Goal: Task Accomplishment & Management: Complete application form

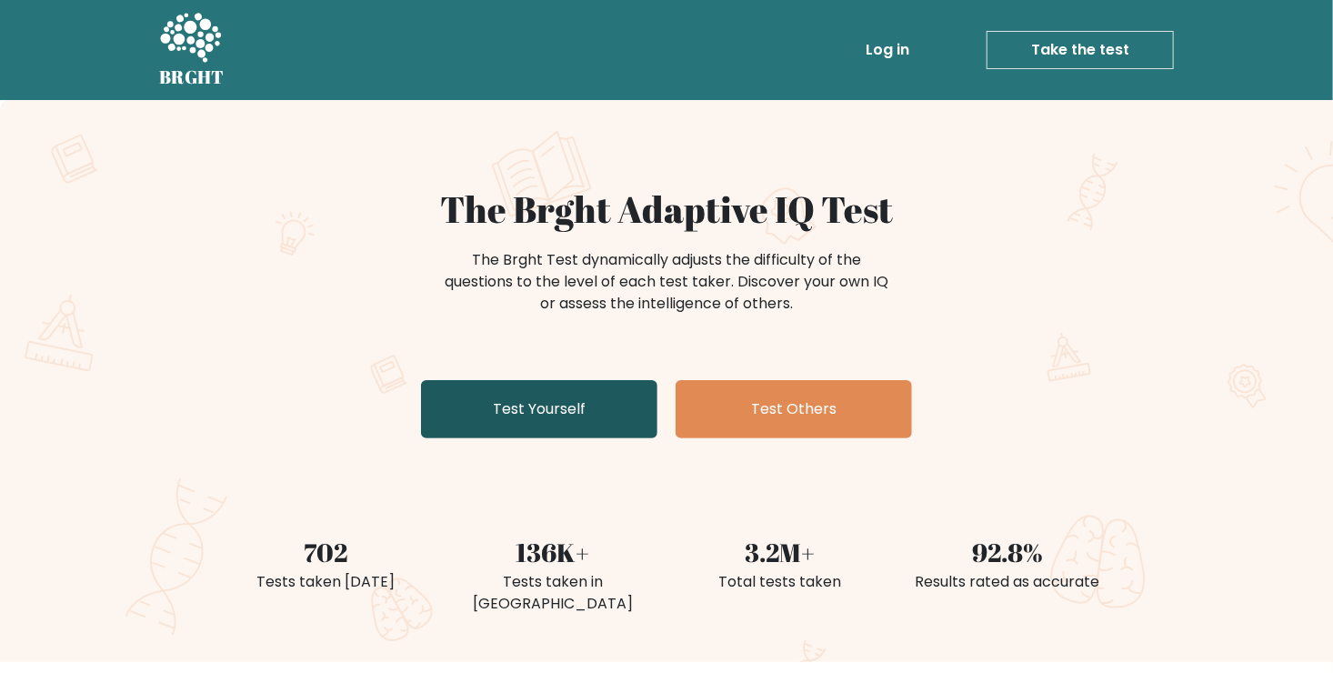
click at [495, 400] on link "Test Yourself" at bounding box center [539, 409] width 236 height 58
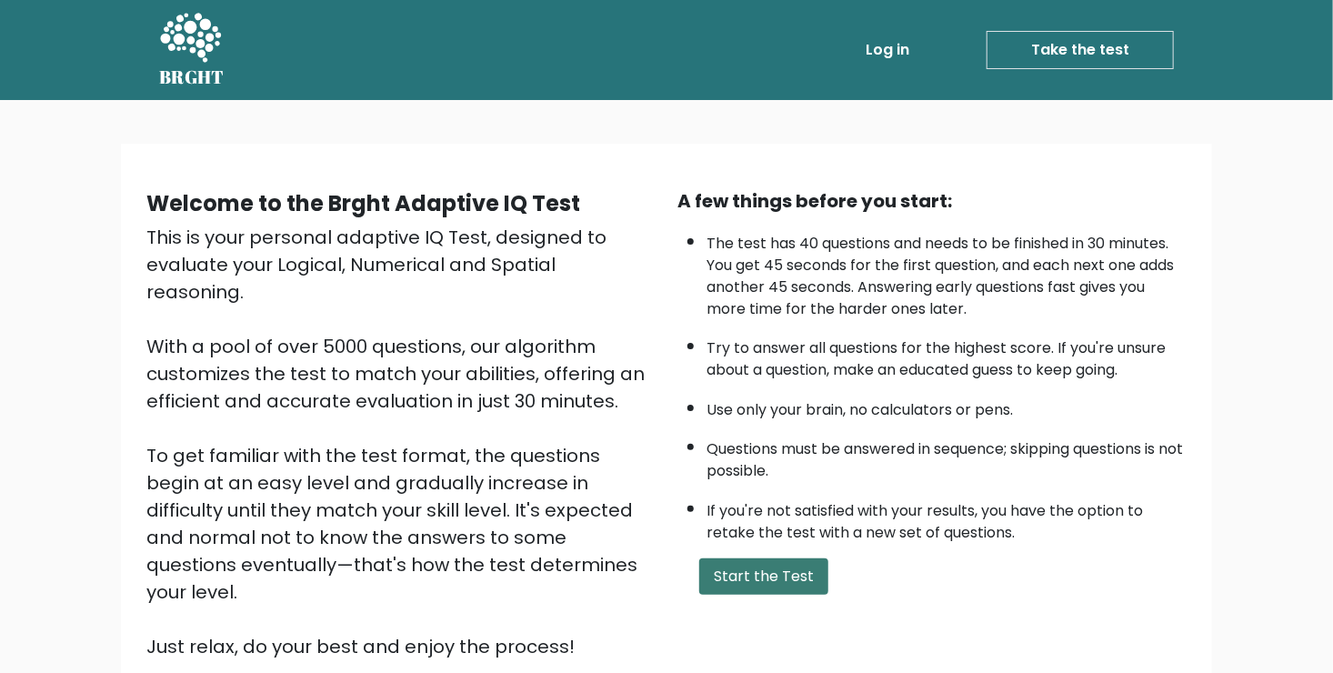
click at [727, 564] on button "Start the Test" at bounding box center [763, 576] width 129 height 36
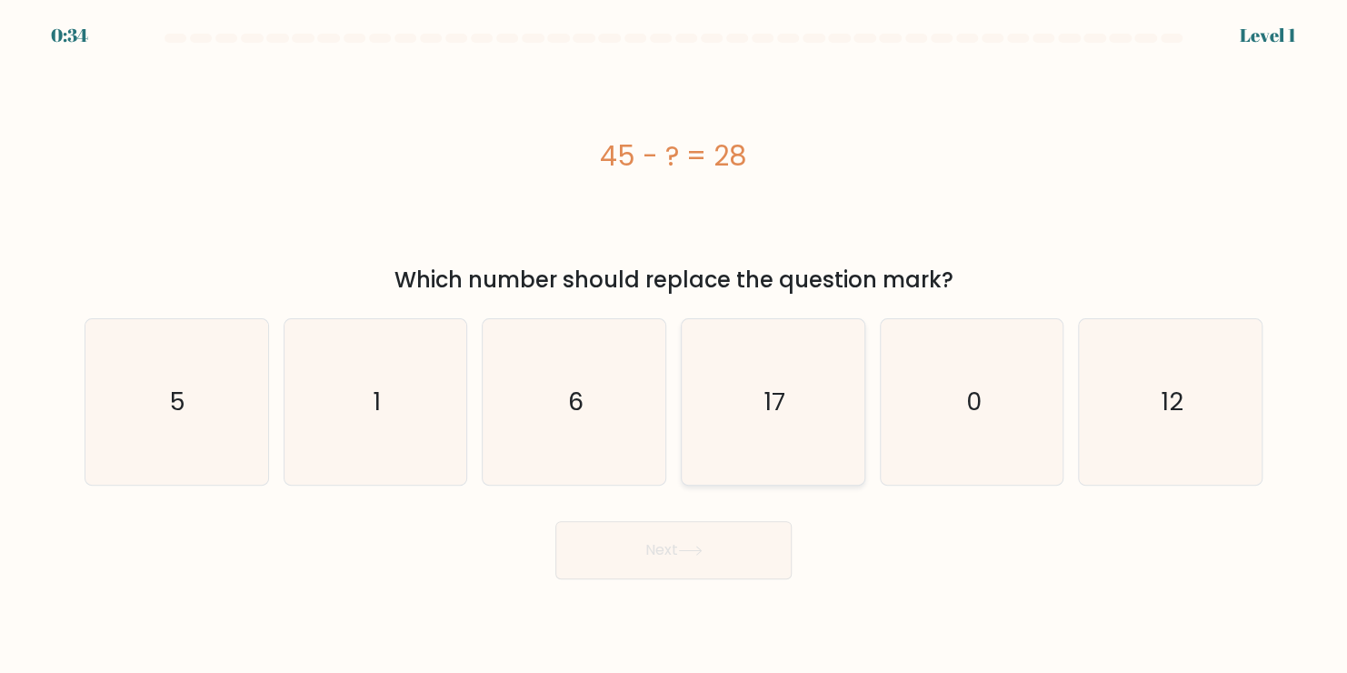
click at [779, 439] on icon "17" at bounding box center [772, 401] width 165 height 165
click at [674, 345] on input "d. 17" at bounding box center [674, 340] width 1 height 9
radio input "true"
click at [703, 547] on icon at bounding box center [690, 550] width 25 height 10
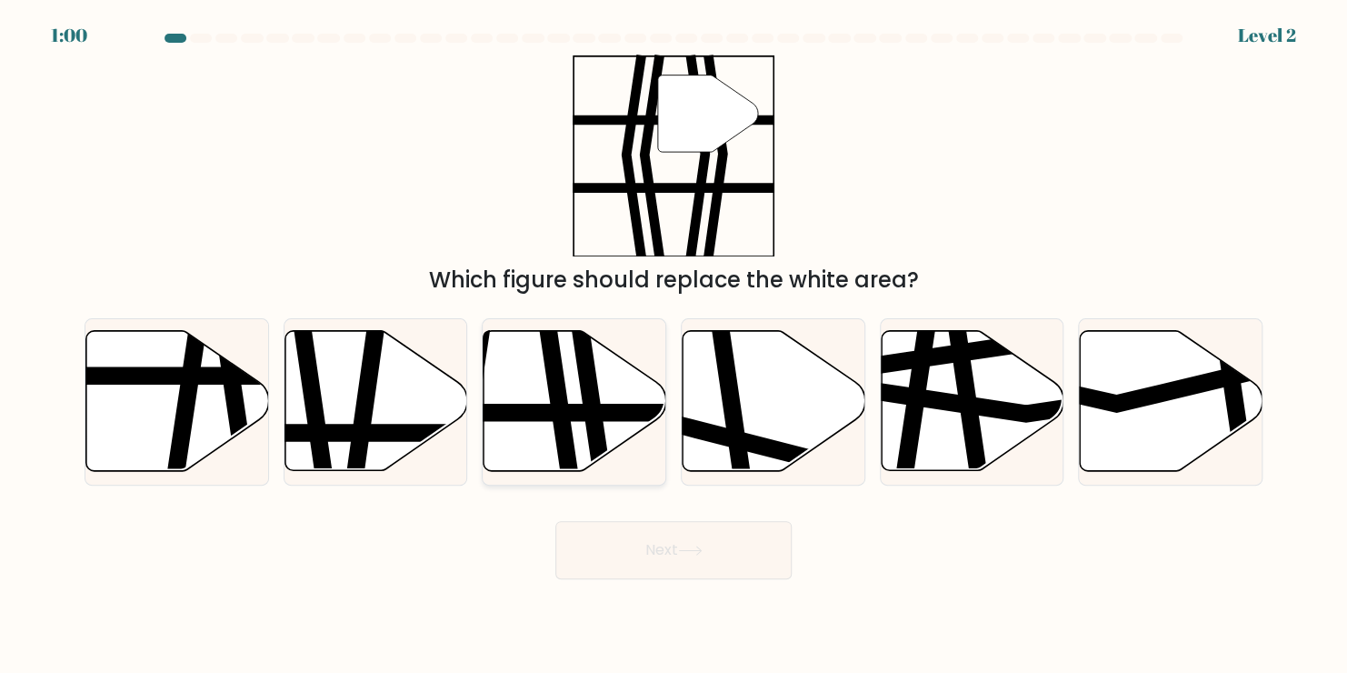
click at [576, 364] on icon at bounding box center [588, 479] width 26 height 368
click at [674, 345] on input "c." at bounding box center [674, 340] width 1 height 9
radio input "true"
click at [661, 538] on button "Next" at bounding box center [673, 550] width 236 height 58
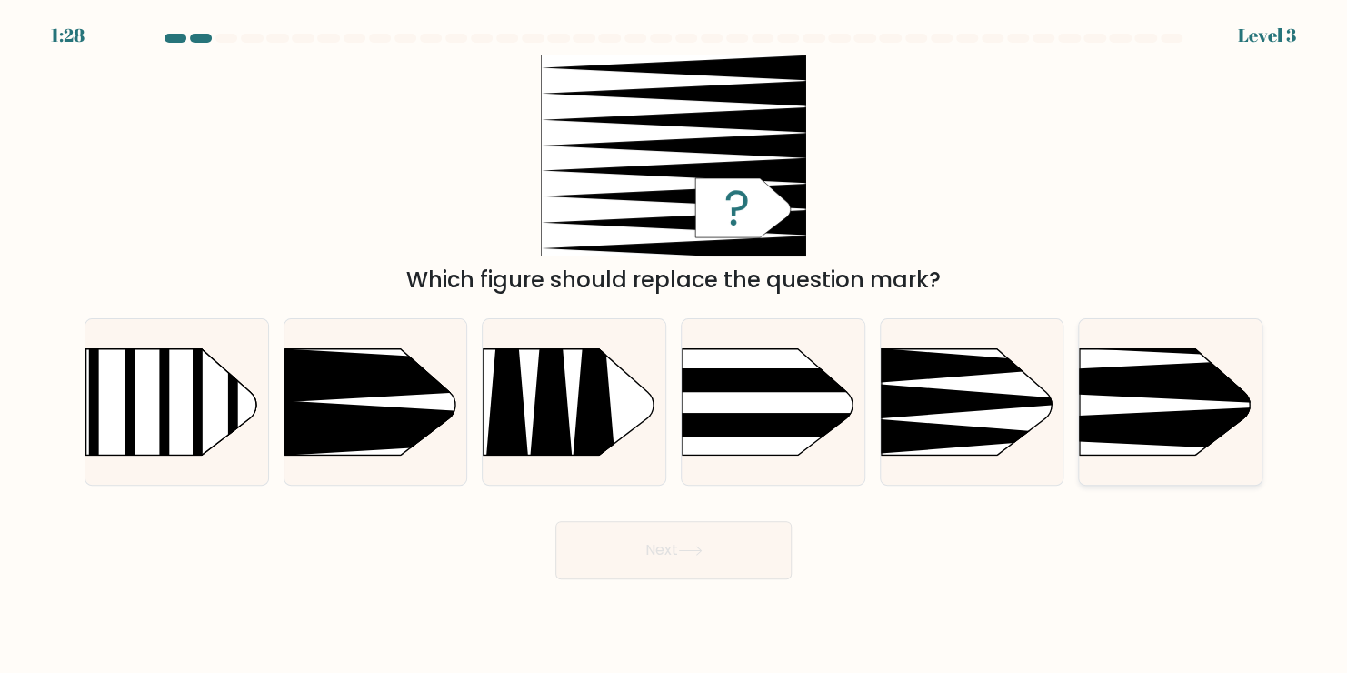
click at [1124, 396] on rect at bounding box center [1040, 307] width 474 height 361
click at [674, 345] on input "f." at bounding box center [674, 340] width 1 height 9
radio input "true"
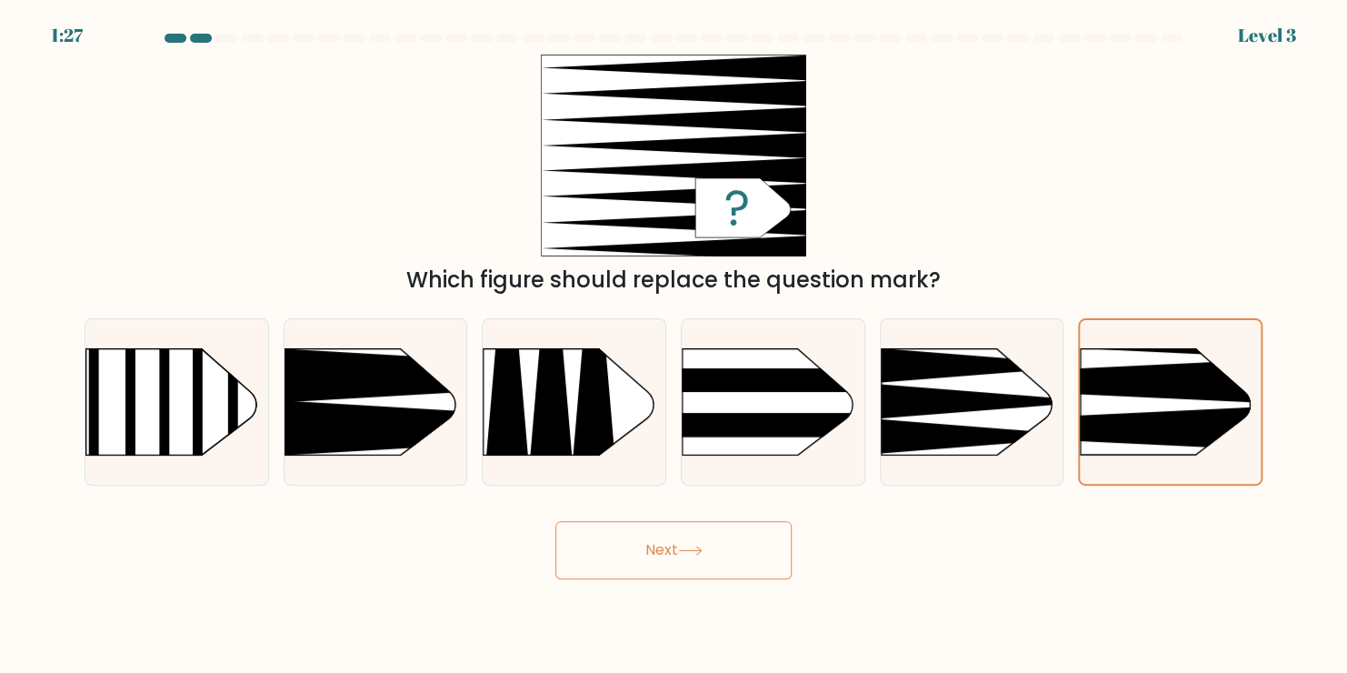
click at [717, 544] on button "Next" at bounding box center [673, 550] width 236 height 58
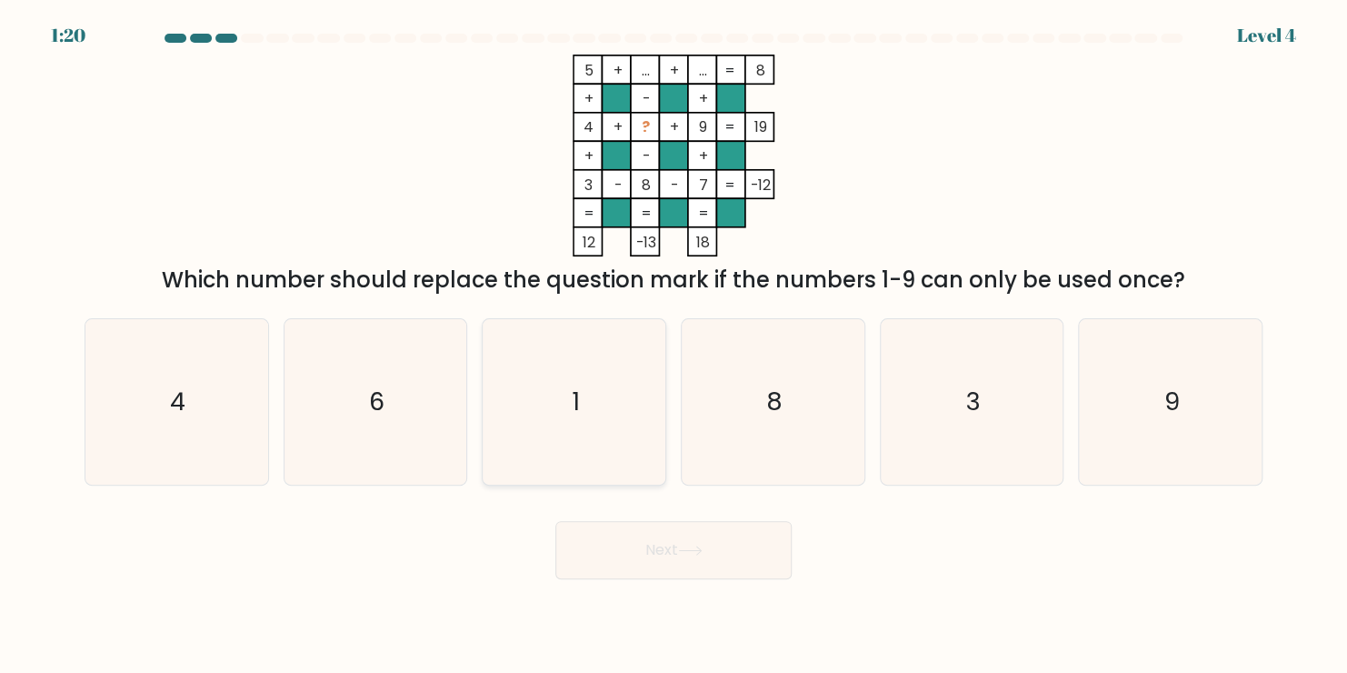
click at [575, 456] on icon "1" at bounding box center [574, 401] width 165 height 165
click at [674, 345] on input "c. 1" at bounding box center [674, 340] width 1 height 9
radio input "true"
click at [644, 549] on button "Next" at bounding box center [673, 550] width 236 height 58
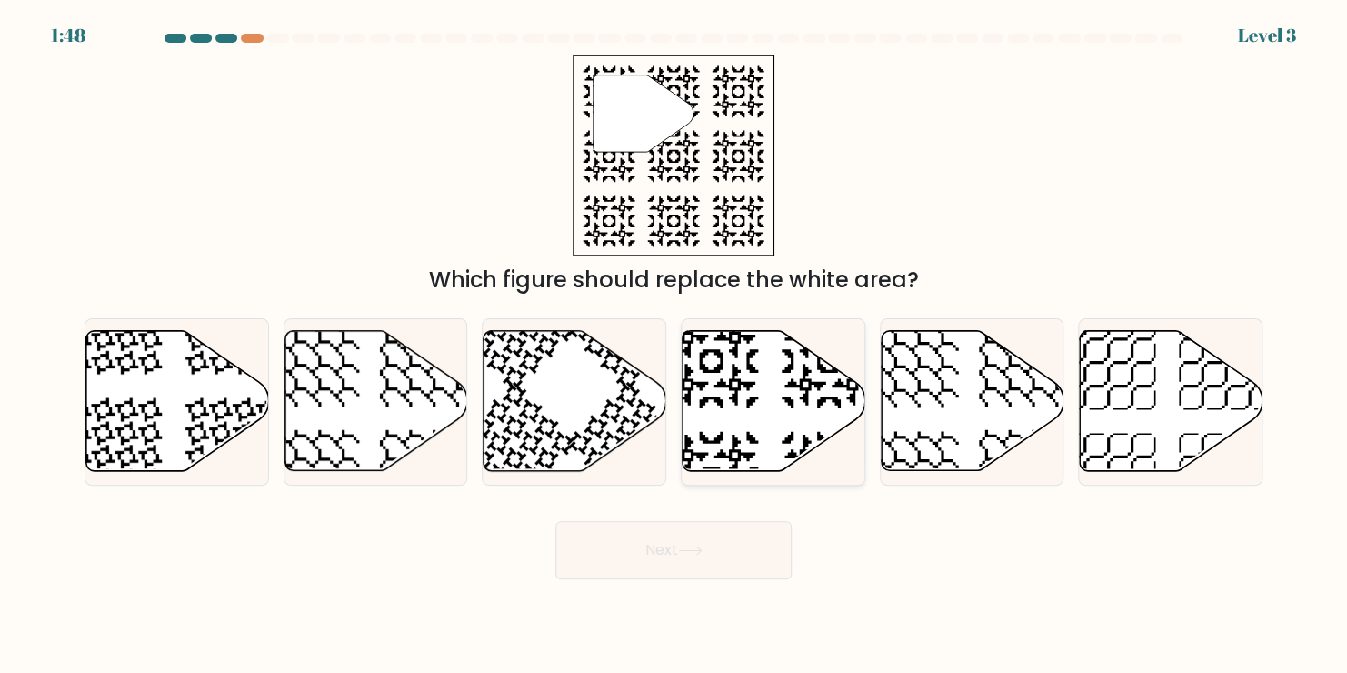
click at [745, 391] on icon at bounding box center [774, 401] width 183 height 140
click at [674, 345] on input "d." at bounding box center [674, 340] width 1 height 9
radio input "true"
click at [692, 538] on button "Next" at bounding box center [673, 550] width 236 height 58
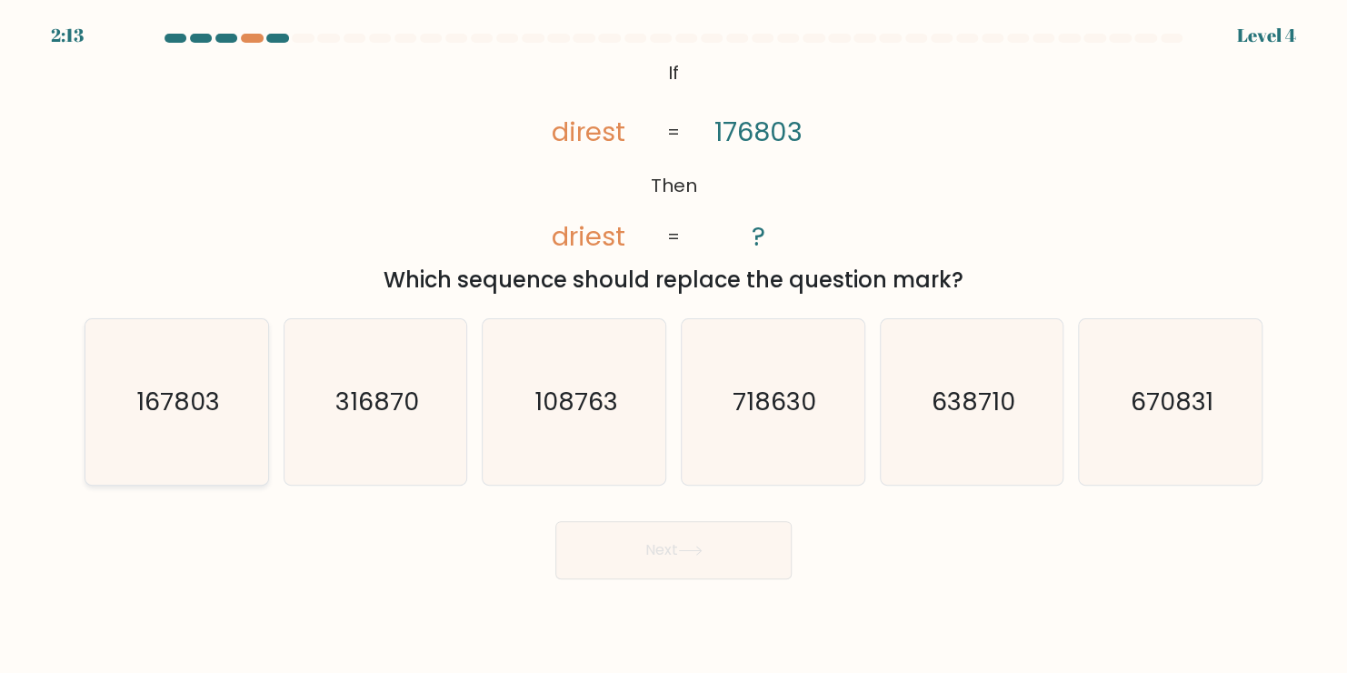
click at [157, 440] on icon "167803" at bounding box center [176, 401] width 165 height 165
click at [674, 345] on input "a. 167803" at bounding box center [674, 340] width 1 height 9
radio input "true"
click at [634, 563] on button "Next" at bounding box center [673, 550] width 236 height 58
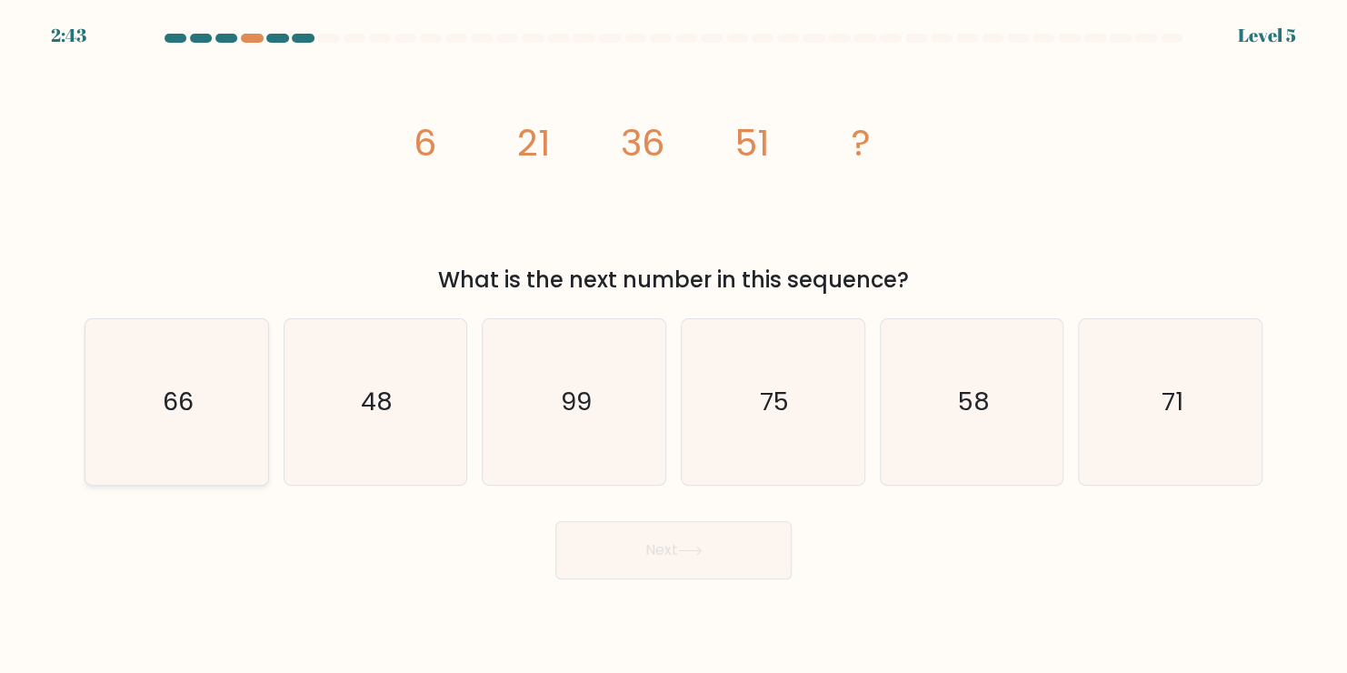
click at [229, 425] on icon "66" at bounding box center [176, 401] width 165 height 165
click at [674, 345] on input "a. 66" at bounding box center [674, 340] width 1 height 9
radio input "true"
click at [632, 553] on button "Next" at bounding box center [673, 550] width 236 height 58
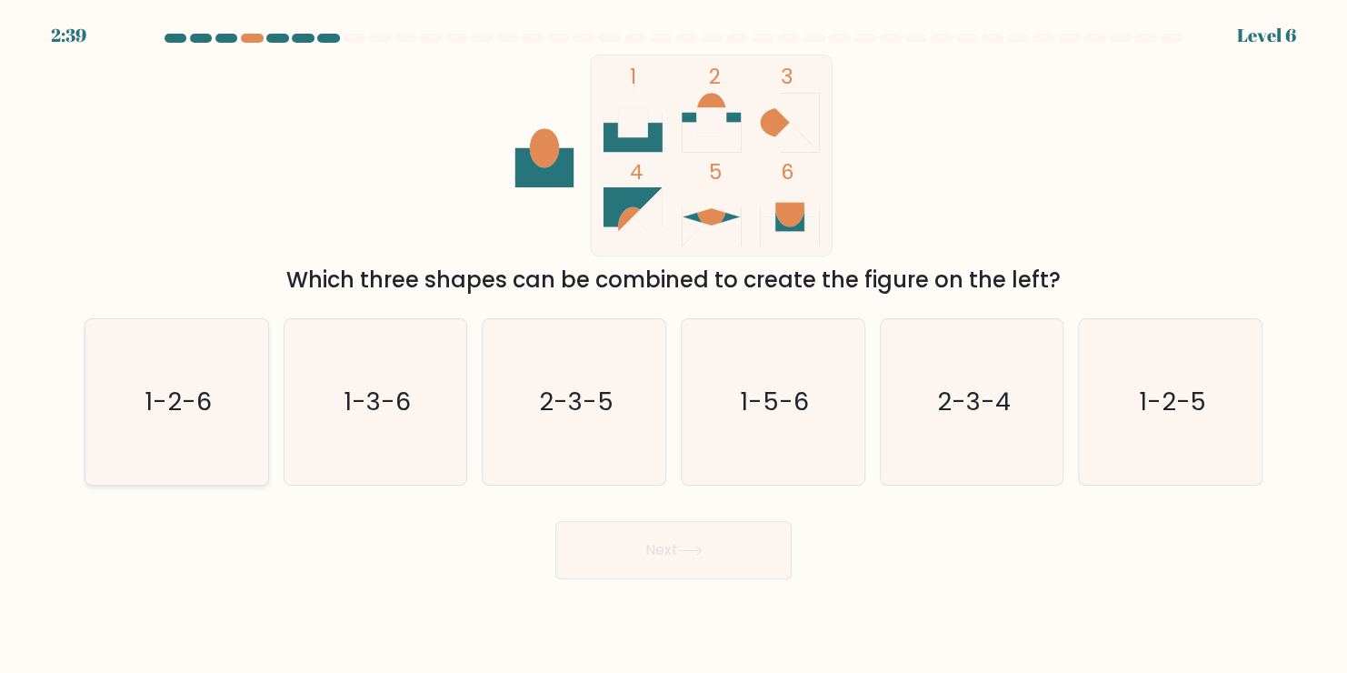
click at [157, 371] on icon "1-2-6" at bounding box center [176, 401] width 165 height 165
click at [674, 345] on input "a. 1-2-6" at bounding box center [674, 340] width 1 height 9
radio input "true"
click at [703, 555] on icon at bounding box center [690, 550] width 25 height 10
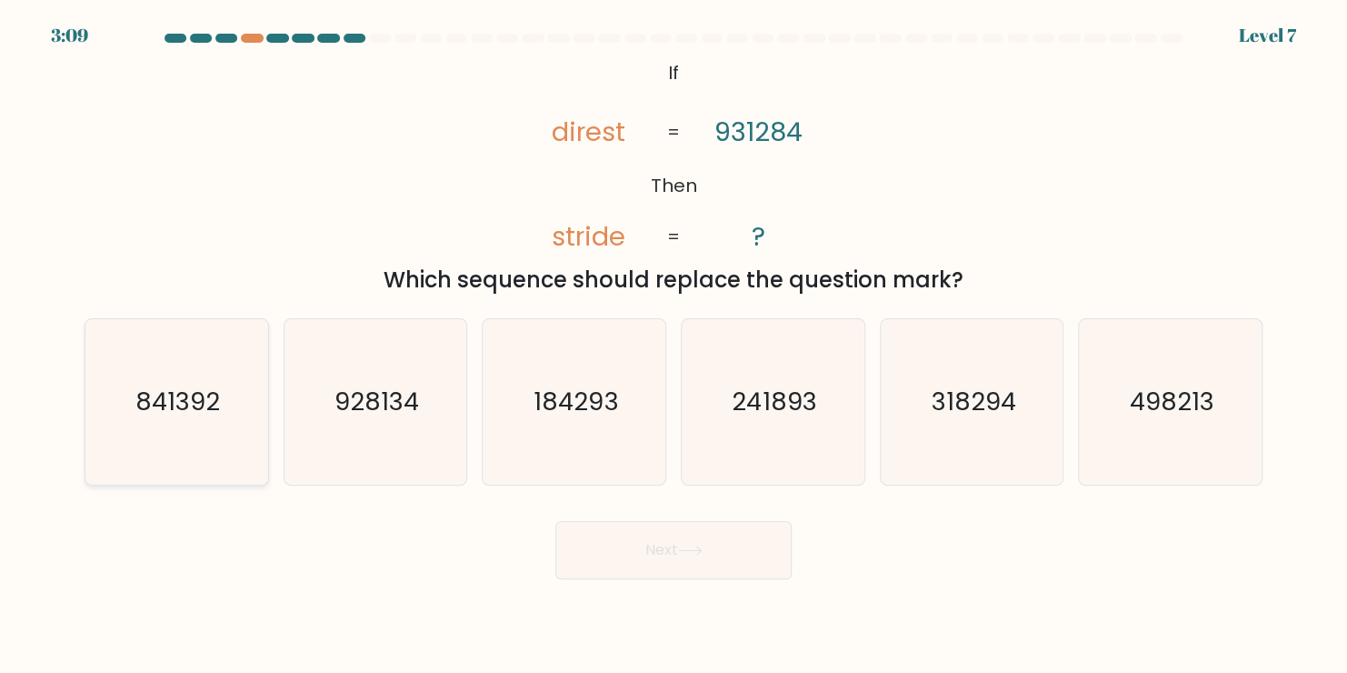
click at [156, 453] on icon "841392" at bounding box center [176, 401] width 165 height 165
click at [674, 345] on input "a. 841392" at bounding box center [674, 340] width 1 height 9
radio input "true"
click at [634, 560] on button "Next" at bounding box center [673, 550] width 236 height 58
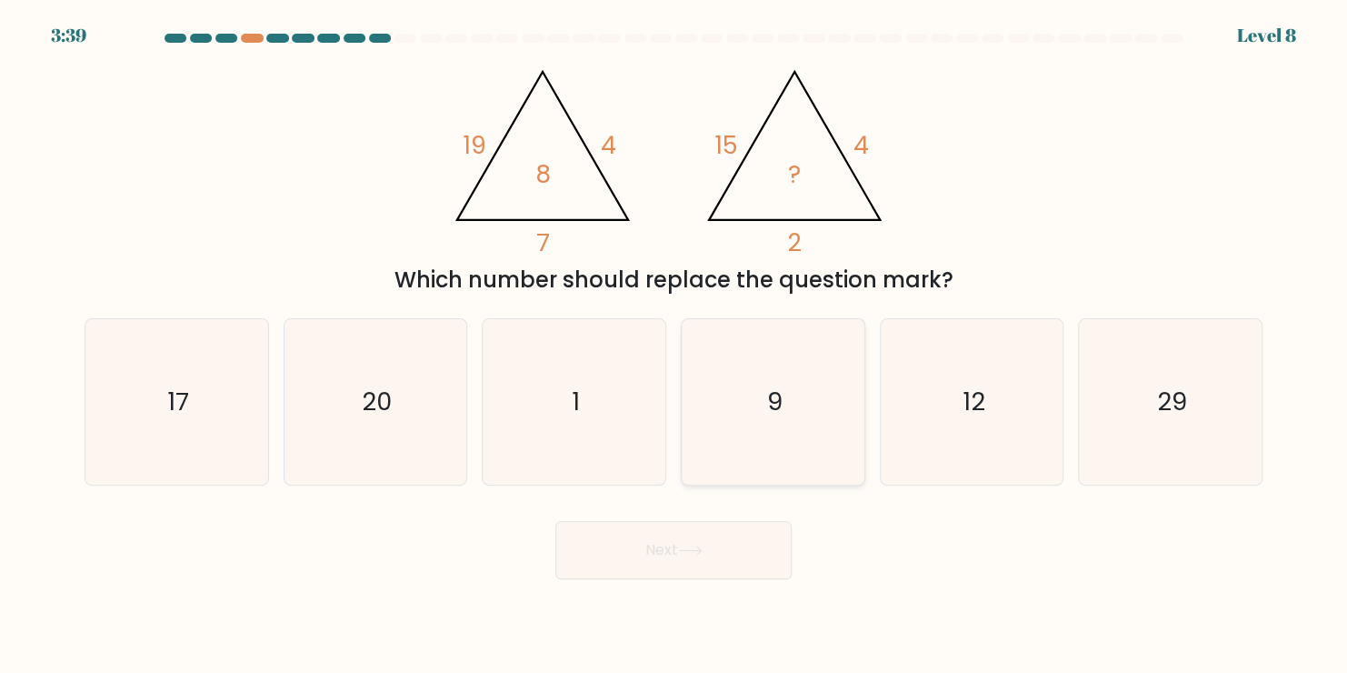
click at [798, 428] on icon "9" at bounding box center [772, 401] width 165 height 165
click at [674, 345] on input "d. 9" at bounding box center [674, 340] width 1 height 9
radio input "true"
click at [690, 556] on button "Next" at bounding box center [673, 550] width 236 height 58
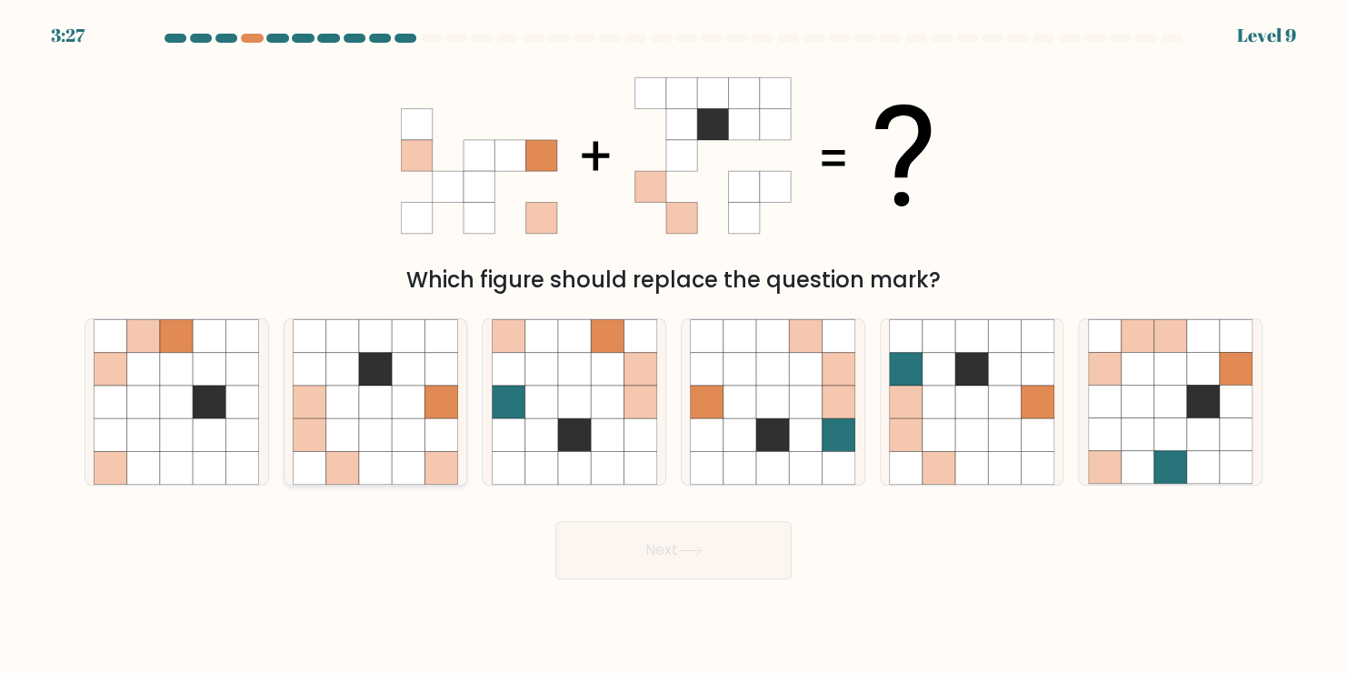
click at [400, 442] on icon at bounding box center [408, 434] width 33 height 33
click at [674, 345] on input "b." at bounding box center [674, 340] width 1 height 9
radio input "true"
click at [639, 555] on button "Next" at bounding box center [673, 550] width 236 height 58
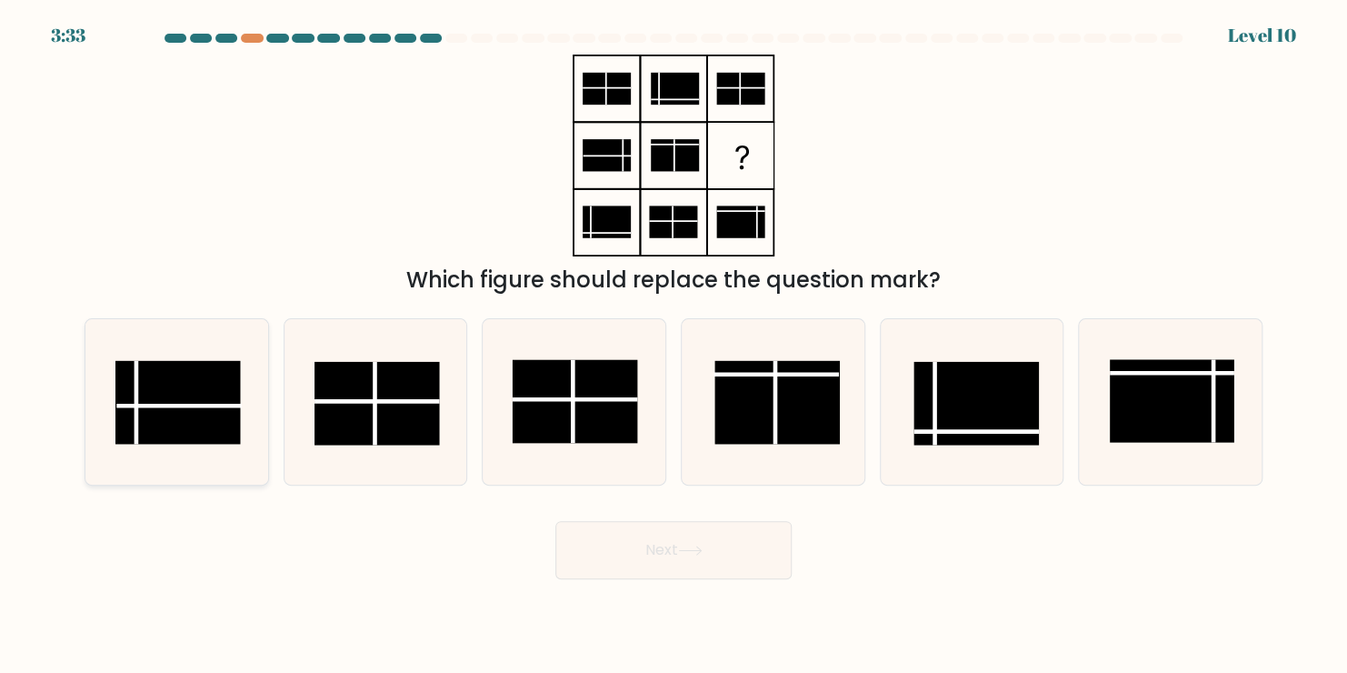
click at [147, 392] on rect at bounding box center [177, 403] width 125 height 84
click at [674, 345] on input "a." at bounding box center [674, 340] width 1 height 9
radio input "true"
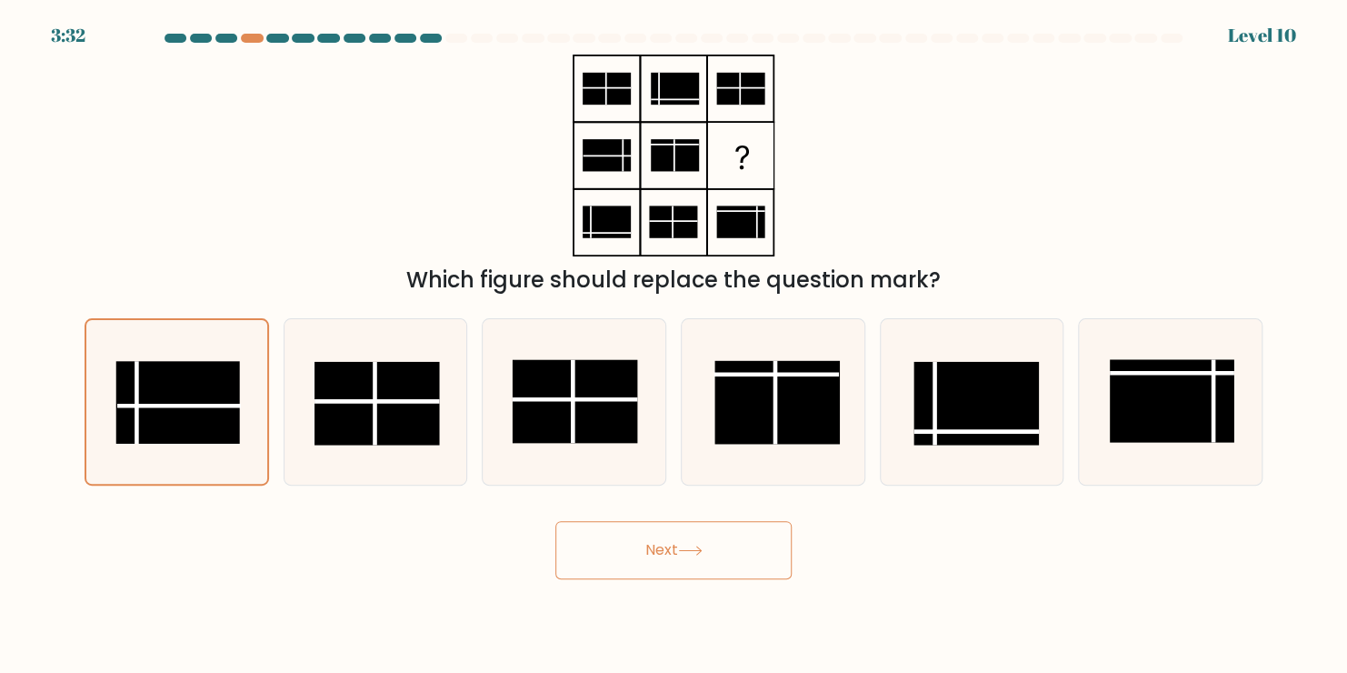
click at [662, 550] on button "Next" at bounding box center [673, 550] width 236 height 58
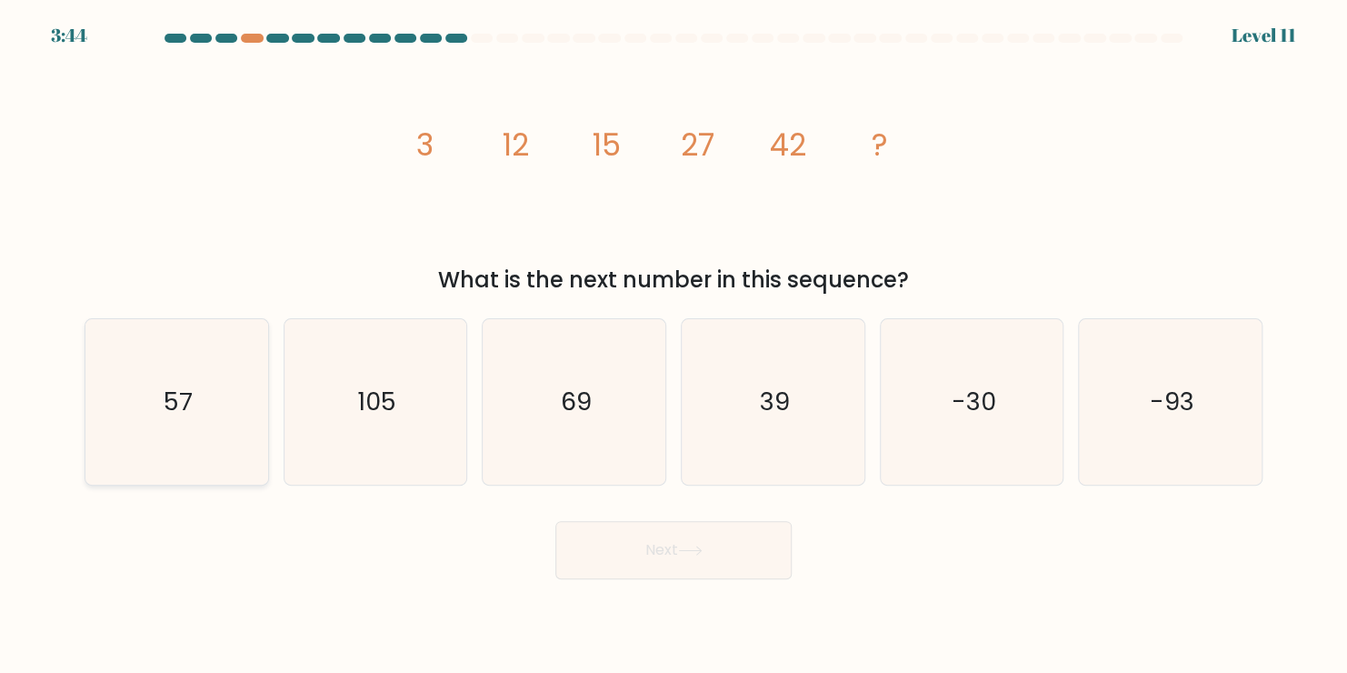
click at [127, 387] on icon "57" at bounding box center [176, 401] width 165 height 165
click at [674, 345] on input "a. 57" at bounding box center [674, 340] width 1 height 9
radio input "true"
click at [635, 541] on button "Next" at bounding box center [673, 550] width 236 height 58
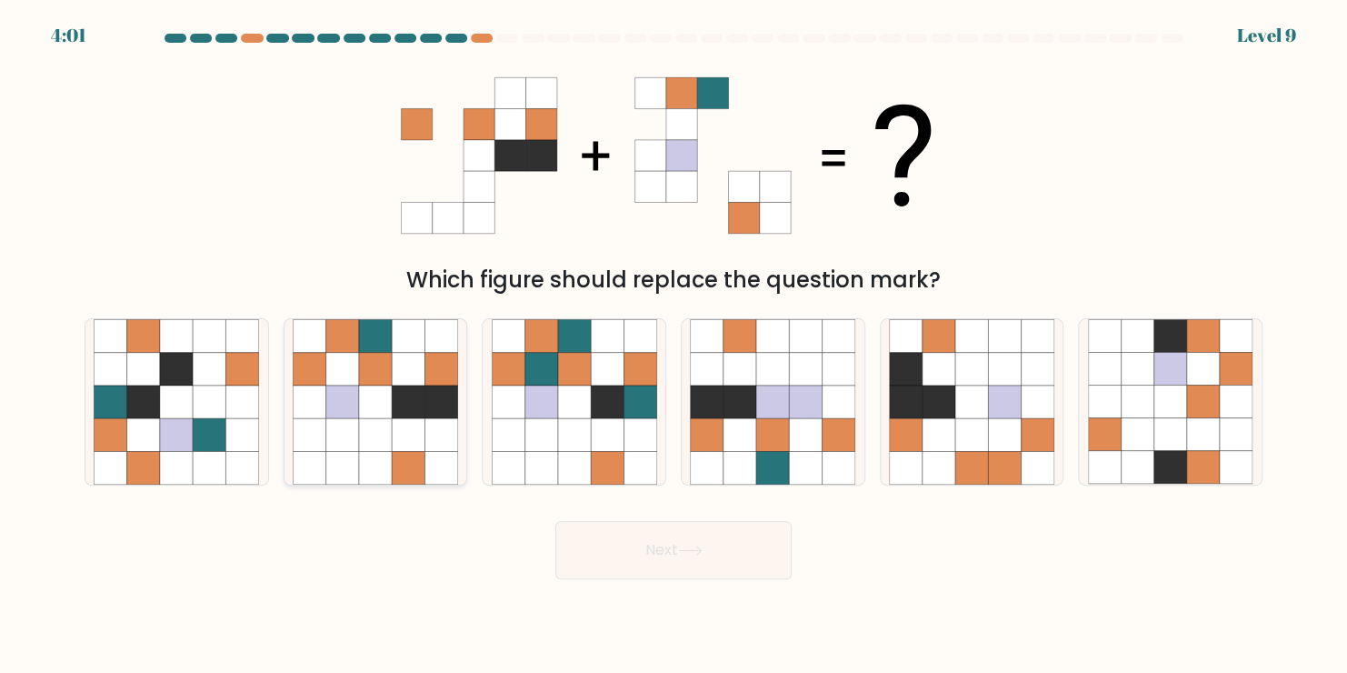
click at [432, 367] on icon at bounding box center [440, 369] width 33 height 33
click at [674, 345] on input "b." at bounding box center [674, 340] width 1 height 9
radio input "true"
click at [642, 538] on button "Next" at bounding box center [673, 550] width 236 height 58
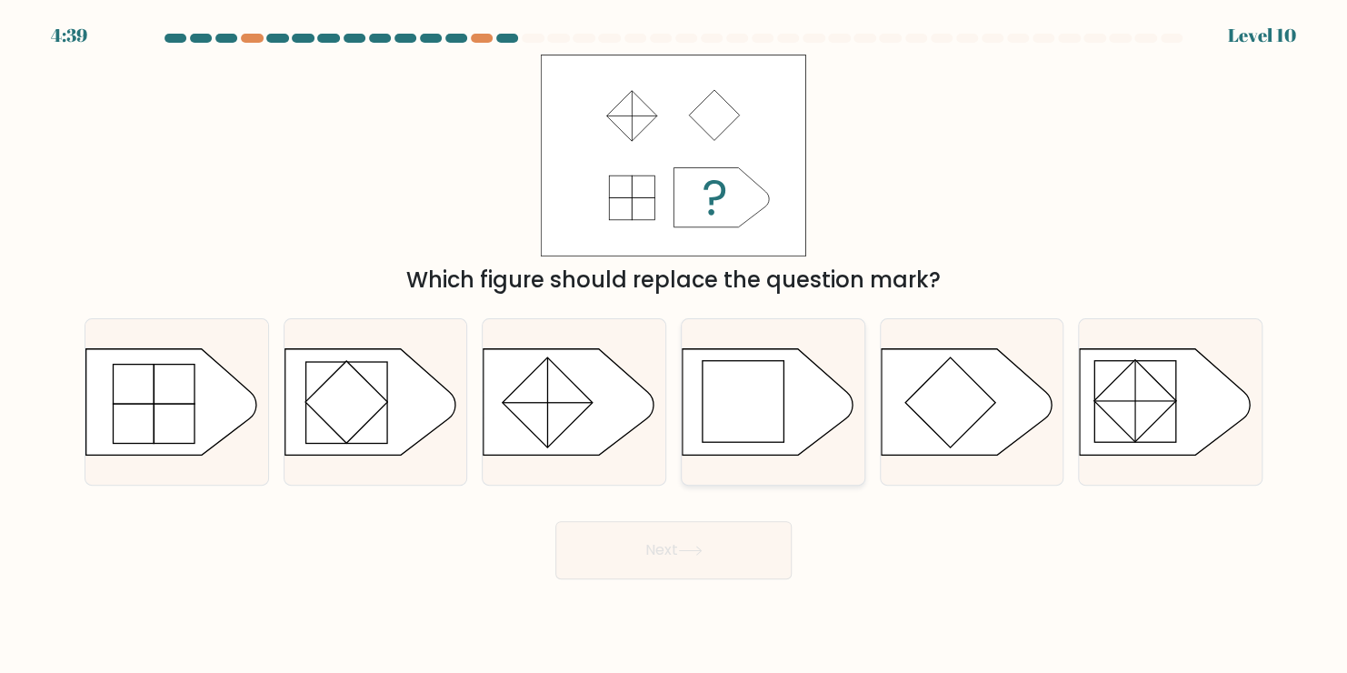
click at [744, 425] on rect at bounding box center [744, 401] width 82 height 82
click at [674, 345] on input "d." at bounding box center [674, 340] width 1 height 9
radio input "true"
click at [674, 544] on button "Next" at bounding box center [673, 550] width 236 height 58
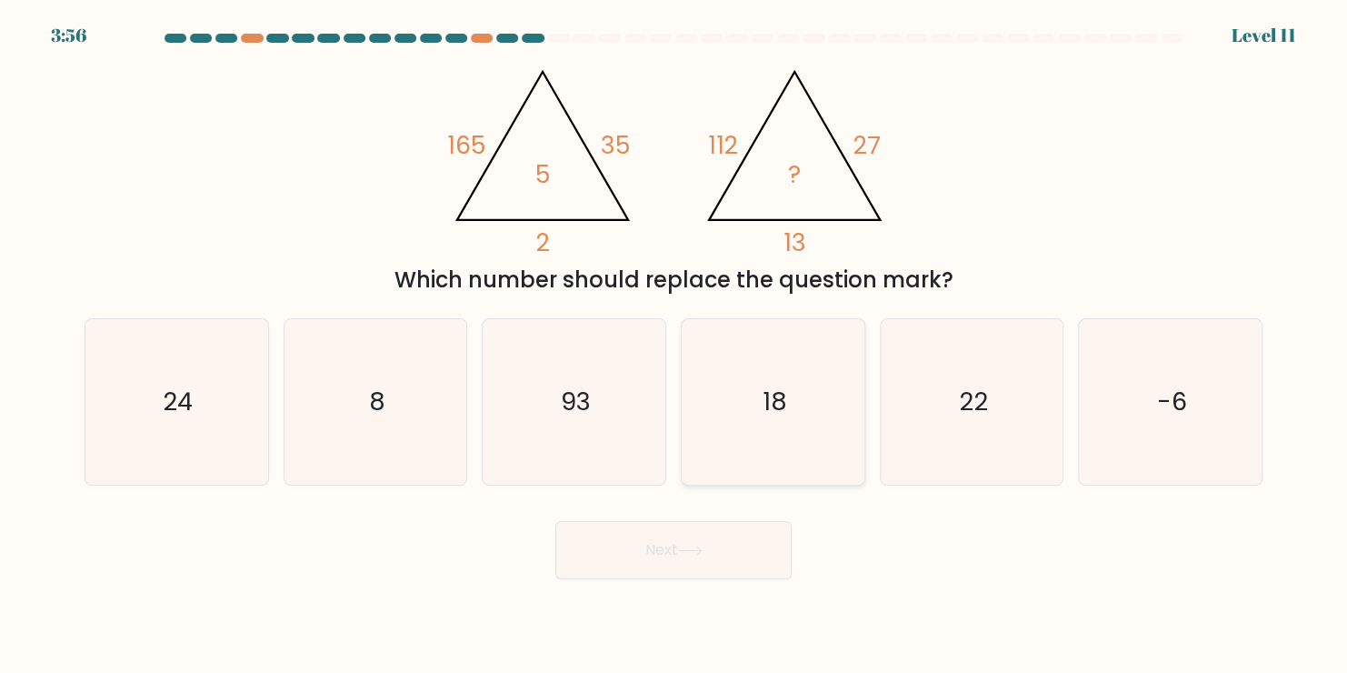
click at [710, 454] on icon "18" at bounding box center [772, 401] width 165 height 165
click at [674, 345] on input "d. 18" at bounding box center [674, 340] width 1 height 9
radio input "true"
click at [672, 552] on button "Next" at bounding box center [673, 550] width 236 height 58
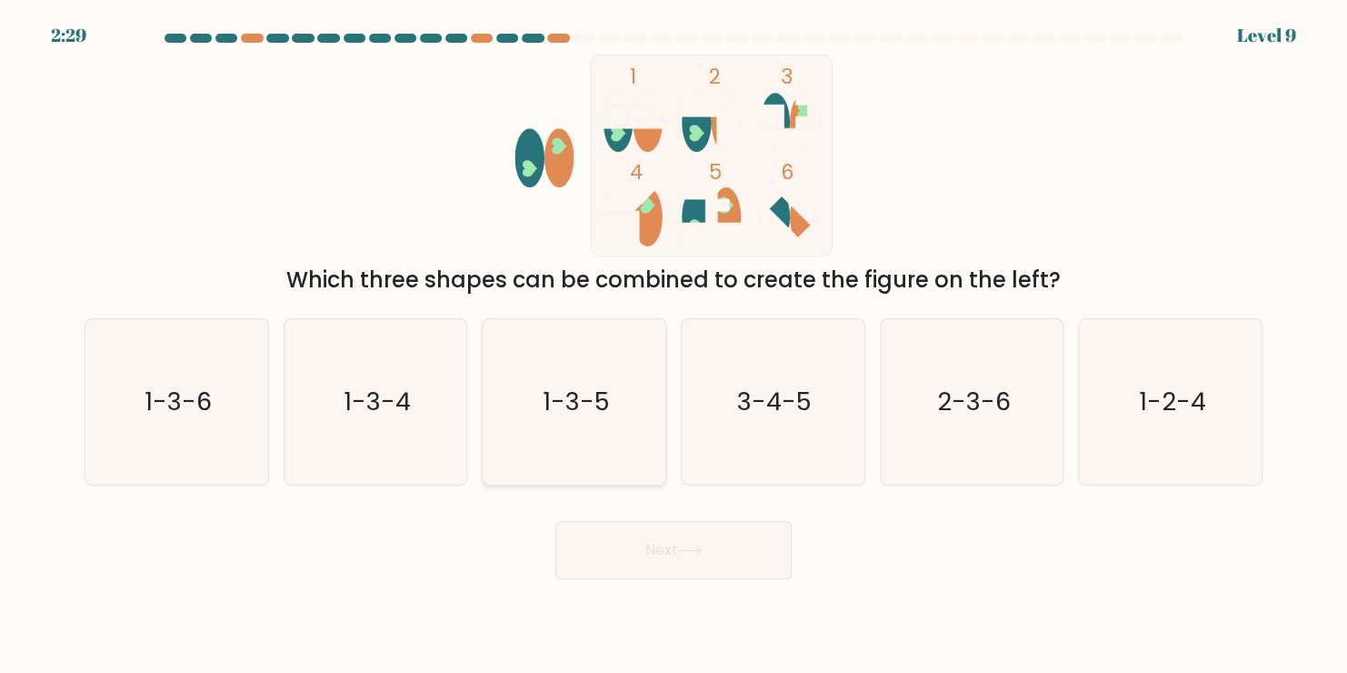
click at [563, 380] on icon "1-3-5" at bounding box center [574, 401] width 165 height 165
click at [674, 345] on input "c. 1-3-5" at bounding box center [674, 340] width 1 height 9
radio input "true"
click at [684, 552] on icon at bounding box center [690, 550] width 25 height 10
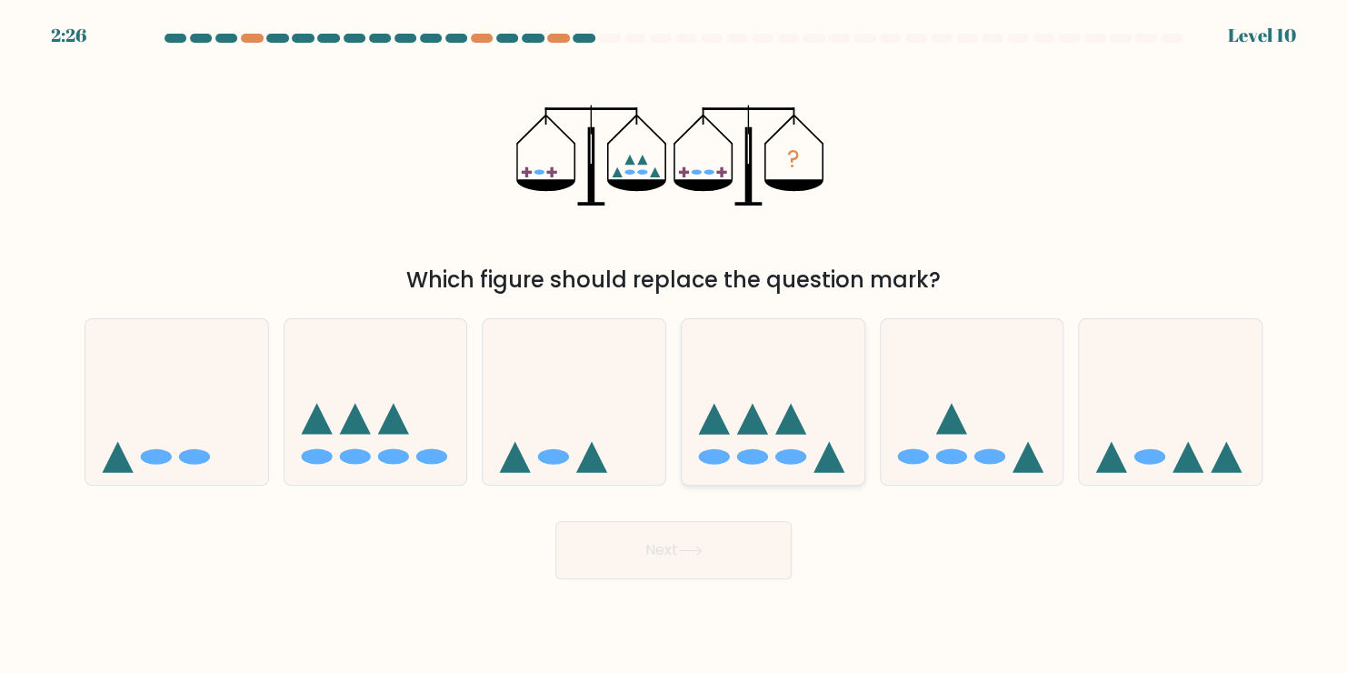
click at [739, 423] on icon at bounding box center [773, 401] width 183 height 151
click at [674, 345] on input "d." at bounding box center [674, 340] width 1 height 9
radio input "true"
click at [688, 551] on icon at bounding box center [690, 550] width 25 height 10
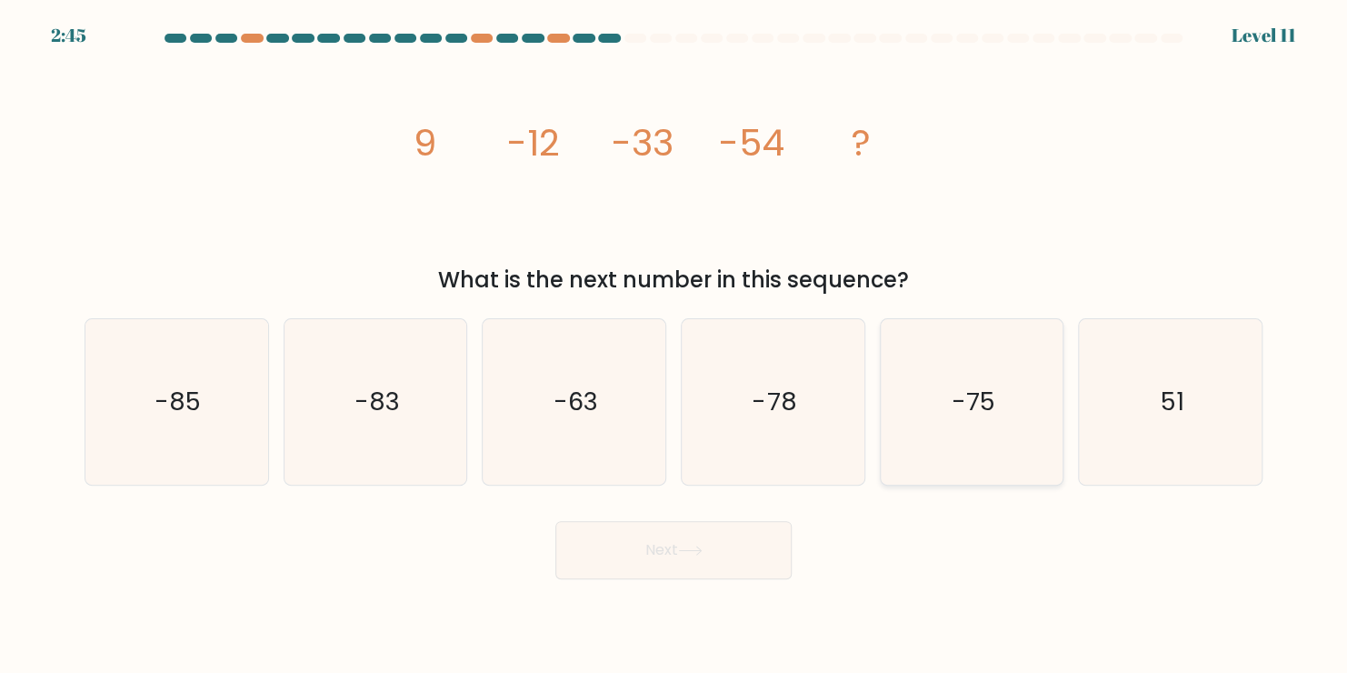
click at [986, 433] on icon "-75" at bounding box center [971, 401] width 165 height 165
click at [674, 345] on input "e. -75" at bounding box center [674, 340] width 1 height 9
radio input "true"
click at [667, 542] on button "Next" at bounding box center [673, 550] width 236 height 58
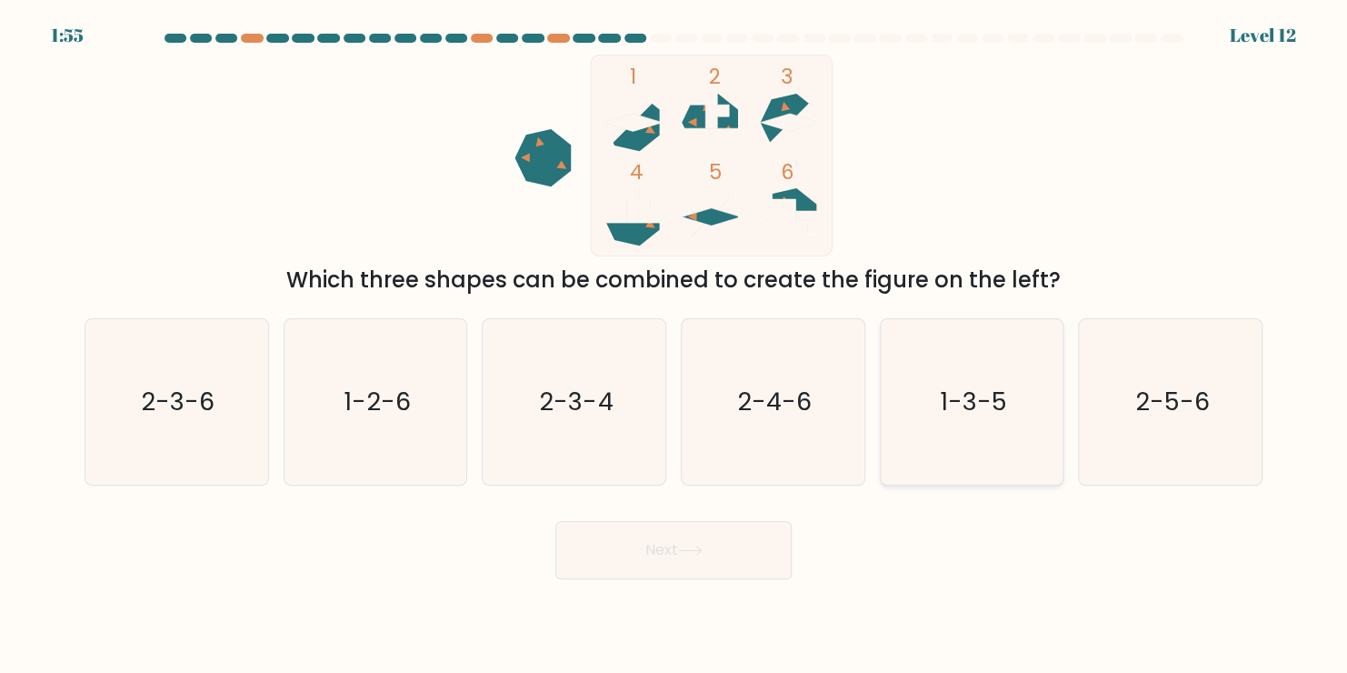
click at [966, 408] on text "1-3-5" at bounding box center [973, 401] width 67 height 35
click at [674, 345] on input "e. 1-3-5" at bounding box center [674, 340] width 1 height 9
radio input "true"
click at [681, 553] on button "Next" at bounding box center [673, 550] width 236 height 58
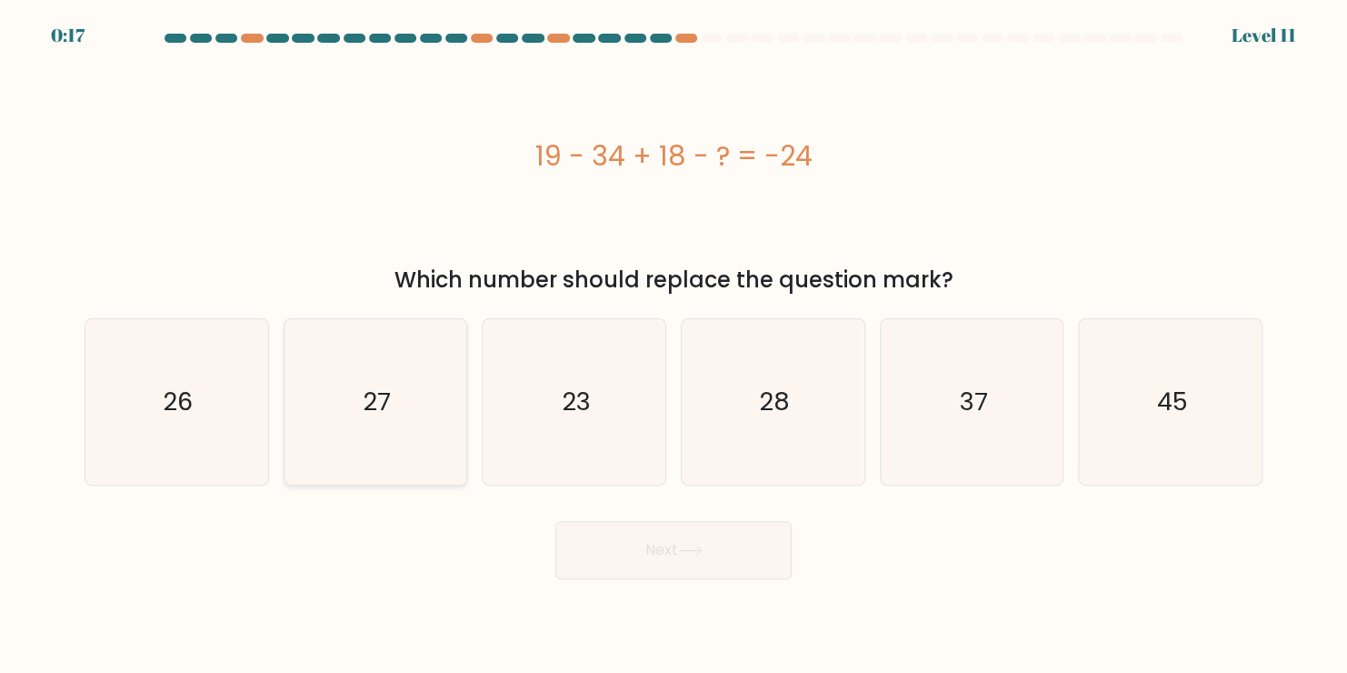
click at [364, 376] on icon "27" at bounding box center [375, 401] width 165 height 165
click at [674, 345] on input "b. 27" at bounding box center [674, 340] width 1 height 9
radio input "true"
click at [666, 556] on button "Next" at bounding box center [673, 550] width 236 height 58
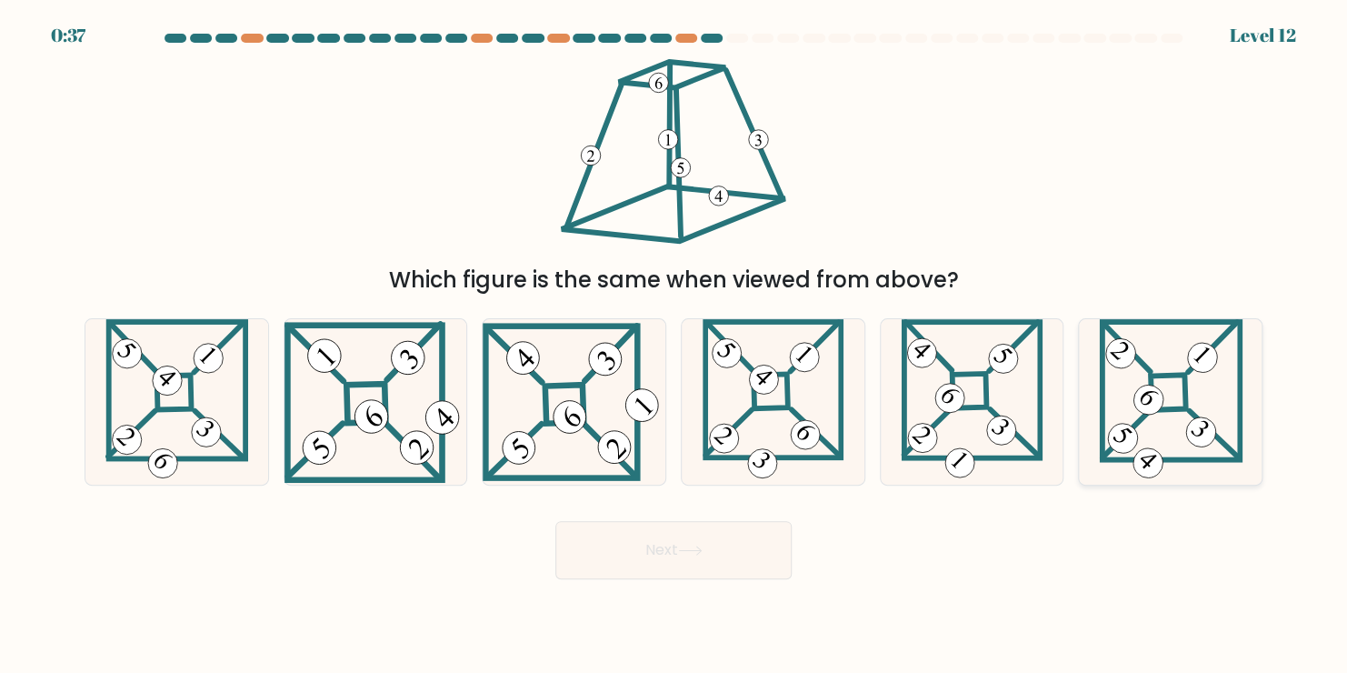
click at [1168, 395] on icon at bounding box center [1171, 401] width 144 height 165
click at [674, 345] on input "f." at bounding box center [674, 340] width 1 height 9
radio input "true"
click at [718, 546] on button "Next" at bounding box center [673, 550] width 236 height 58
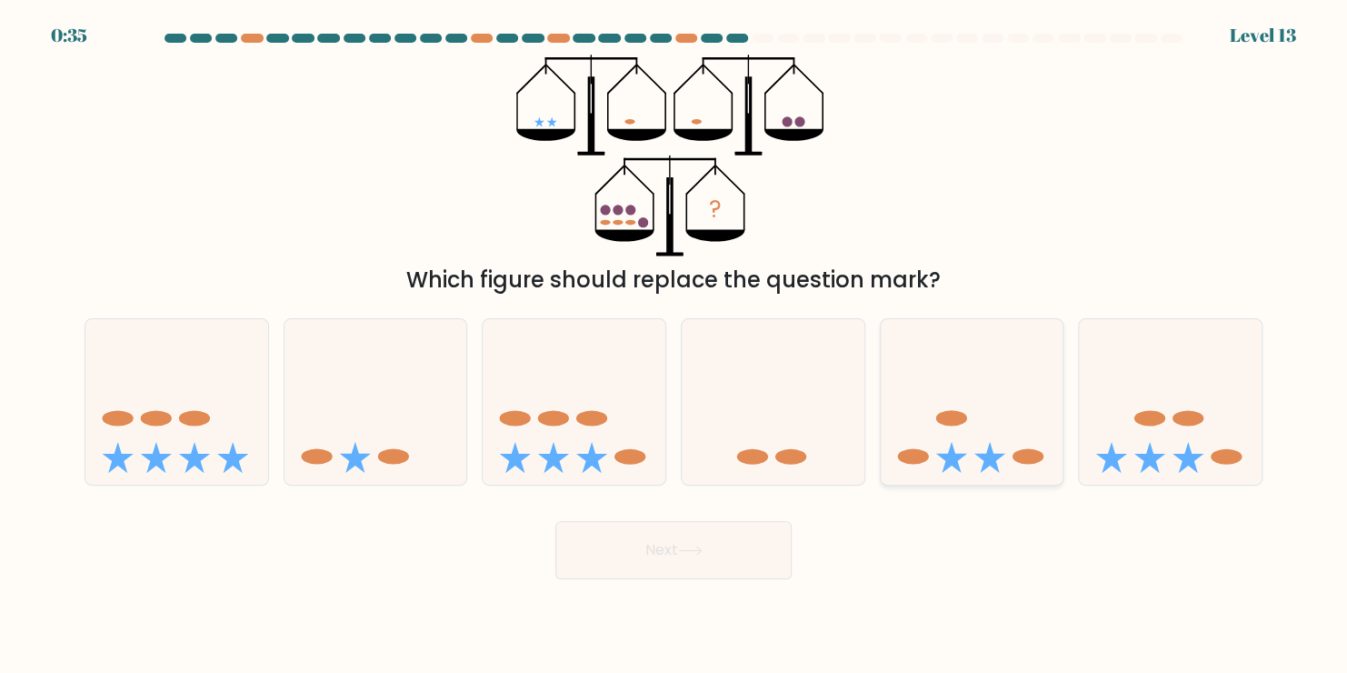
click at [958, 429] on icon at bounding box center [972, 401] width 183 height 151
click at [674, 345] on input "e." at bounding box center [674, 340] width 1 height 9
radio input "true"
click at [677, 542] on button "Next" at bounding box center [673, 550] width 236 height 58
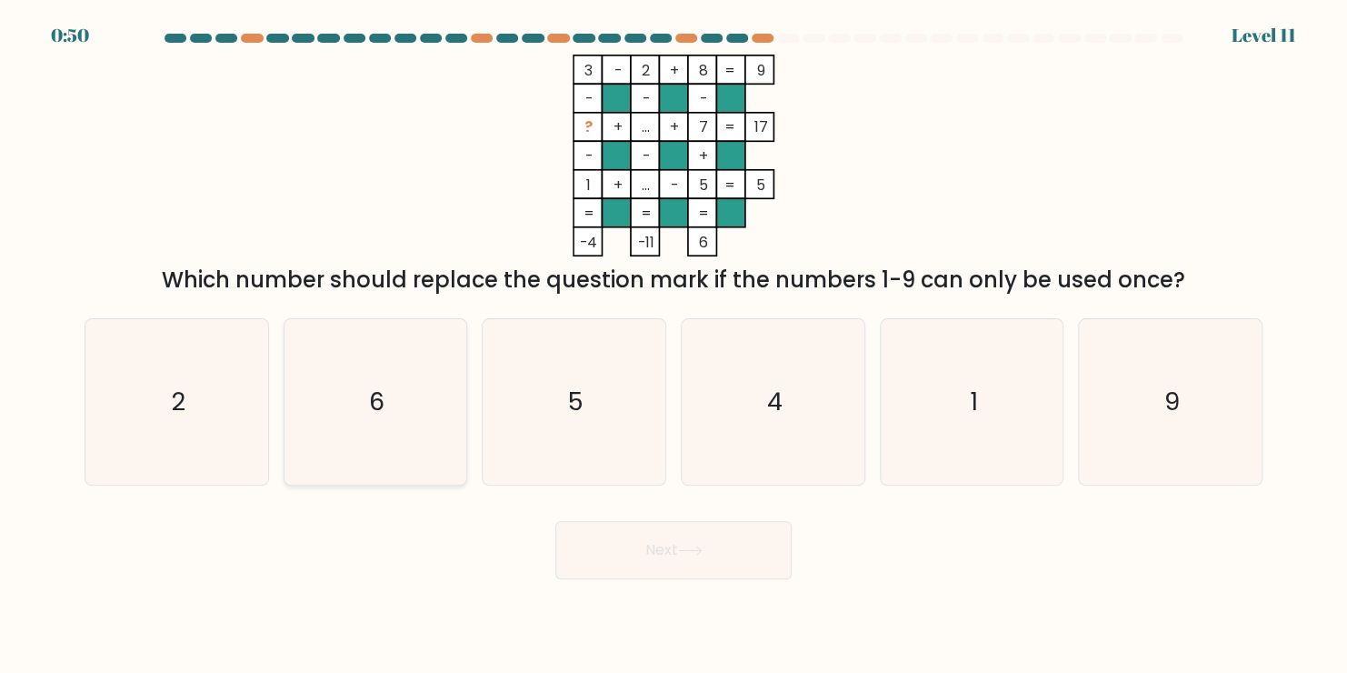
click at [415, 338] on icon "6" at bounding box center [375, 401] width 165 height 165
click at [674, 338] on input "b. 6" at bounding box center [674, 340] width 1 height 9
radio input "true"
click at [679, 550] on button "Next" at bounding box center [673, 550] width 236 height 58
